Goal: Navigation & Orientation: Find specific page/section

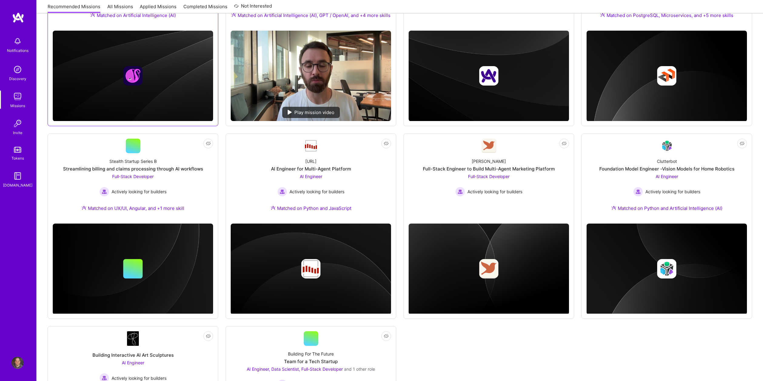
scroll to position [278, 0]
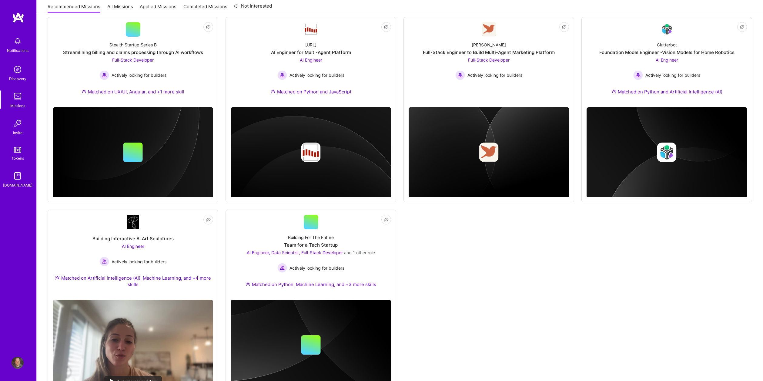
click at [13, 361] on img at bounding box center [18, 362] width 12 height 12
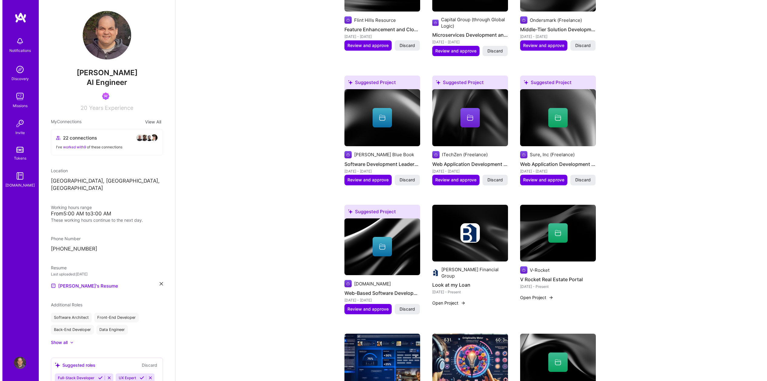
scroll to position [423, 0]
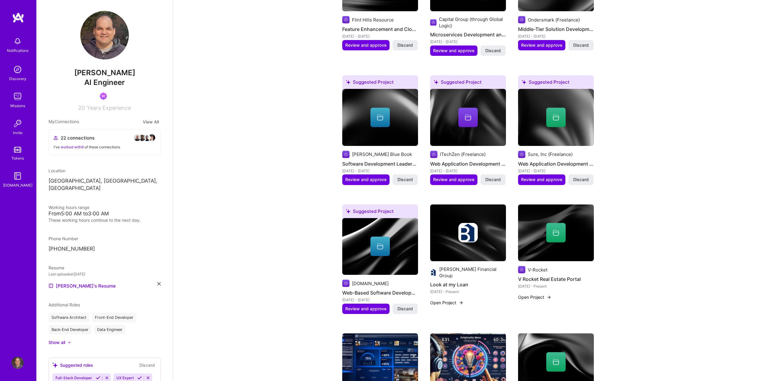
click at [457, 249] on img at bounding box center [468, 232] width 76 height 57
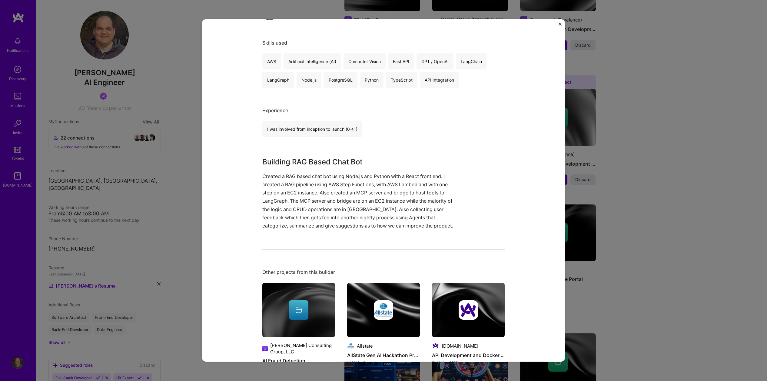
scroll to position [150, 0]
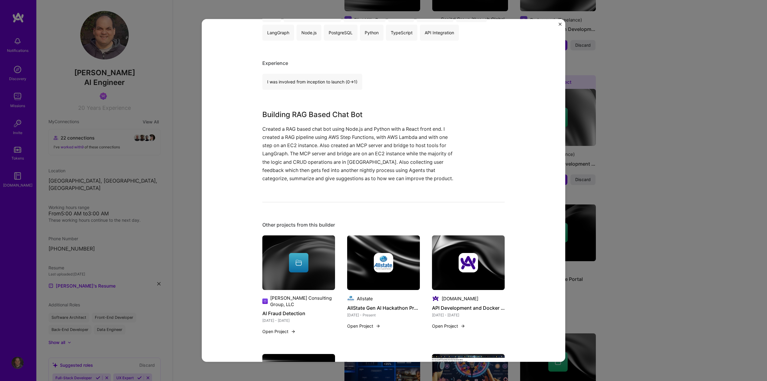
click at [282, 132] on p "Created a RAG based chat bot using Node.js and Python with a React front end. I…" at bounding box center [360, 154] width 197 height 58
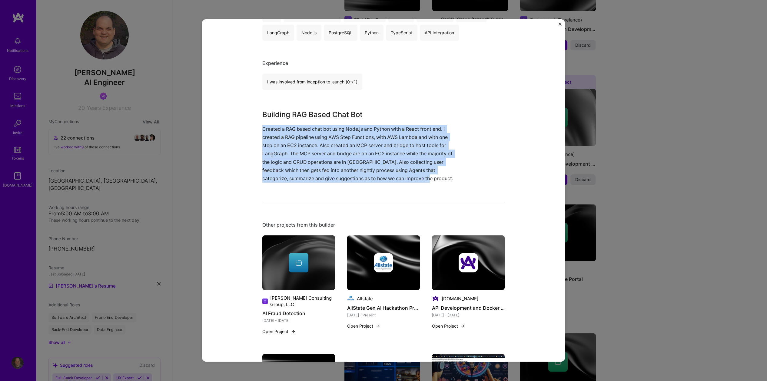
click at [282, 132] on p "Created a RAG based chat bot using Node.js and Python with a React front end. I…" at bounding box center [360, 154] width 197 height 58
copy p "Created a RAG based chat bot using Node.js and Python with a React front end. I…"
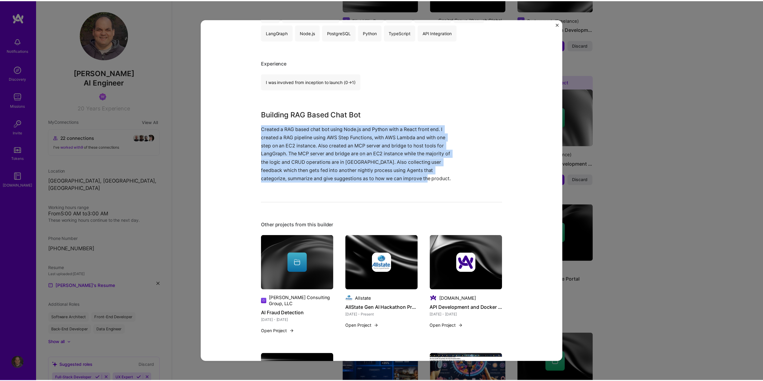
scroll to position [0, 0]
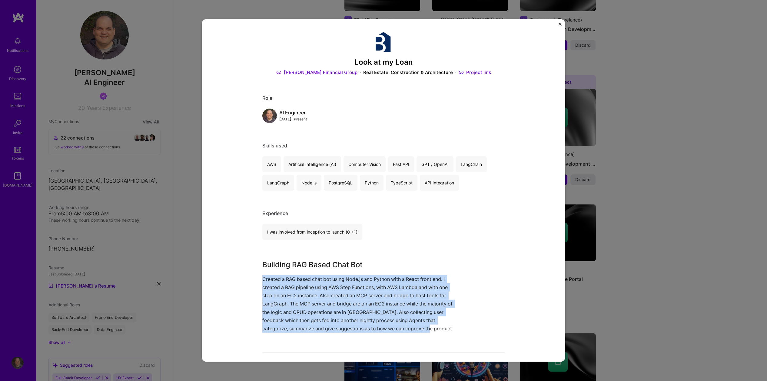
click at [559, 25] on img "Close" at bounding box center [560, 24] width 3 height 3
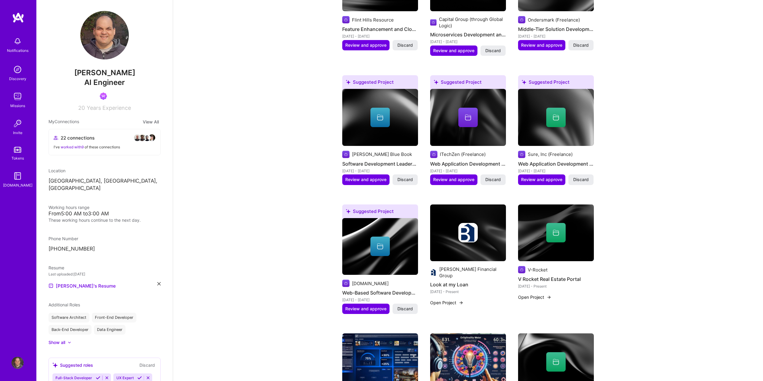
click at [456, 280] on h4 "Look at my Loan" at bounding box center [468, 284] width 76 height 8
click at [457, 269] on div "[PERSON_NAME] Financial Group" at bounding box center [472, 272] width 67 height 13
click at [463, 240] on img at bounding box center [467, 232] width 19 height 19
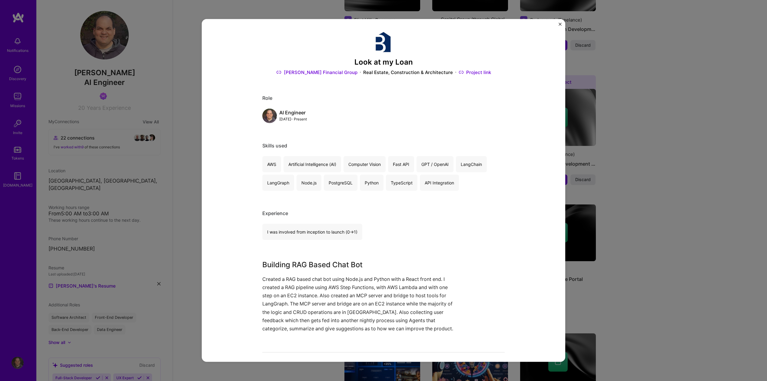
click at [192, 22] on div "Look at my Loan [PERSON_NAME] Financial Group Real Estate, Construction & Archi…" at bounding box center [383, 190] width 767 height 381
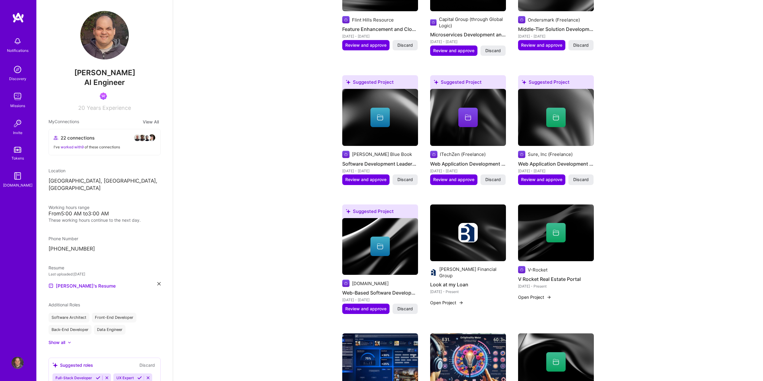
click at [19, 98] on img at bounding box center [18, 96] width 12 height 12
